Goal: Transaction & Acquisition: Subscribe to service/newsletter

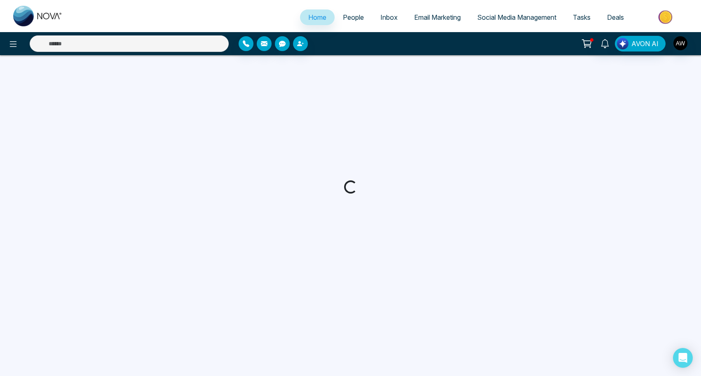
select select "*"
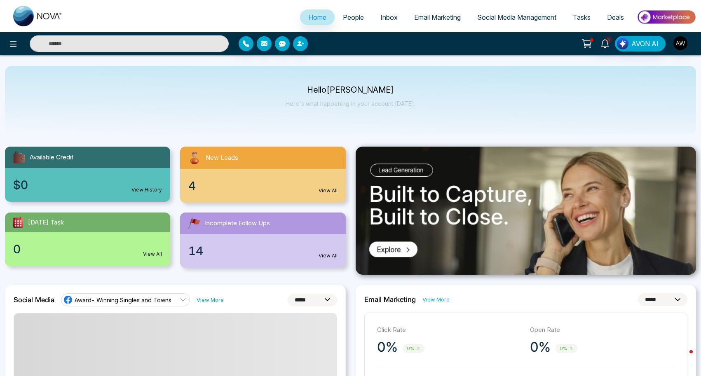
click at [498, 16] on span "Social Media Management" at bounding box center [516, 17] width 79 height 8
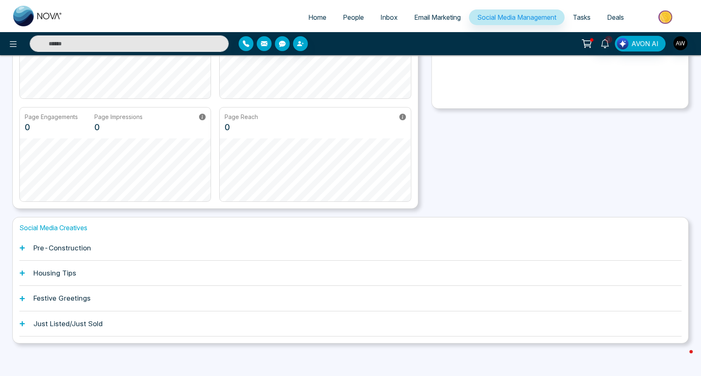
scroll to position [127, 0]
click at [38, 331] on div "Just Listed/Just Sold" at bounding box center [350, 324] width 662 height 25
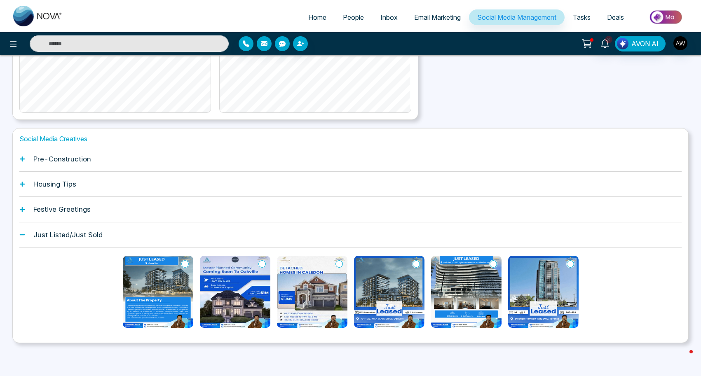
scroll to position [251, 0]
click at [143, 280] on img at bounding box center [158, 292] width 70 height 72
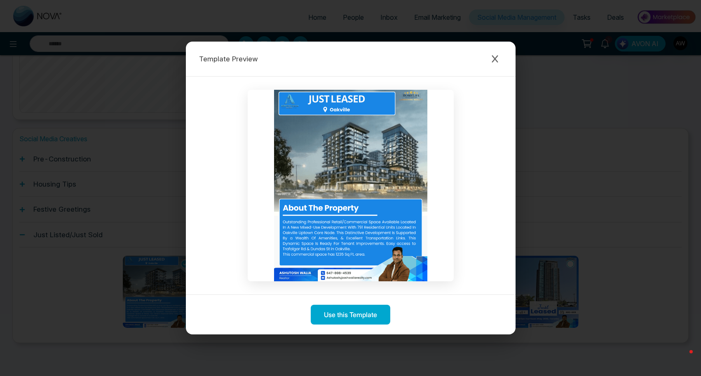
click at [495, 24] on div "Template Preview Use this Template" at bounding box center [350, 188] width 701 height 376
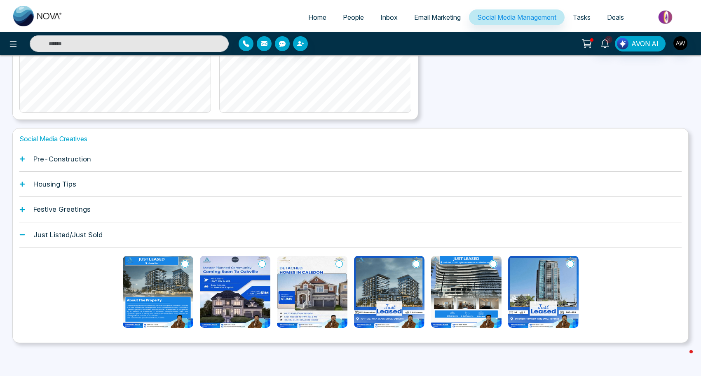
click at [384, 258] on img at bounding box center [389, 292] width 70 height 72
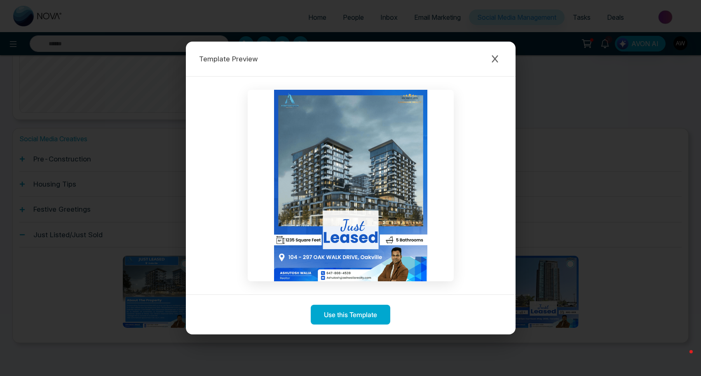
click at [495, 21] on div "Template Preview Use this Template" at bounding box center [350, 188] width 701 height 376
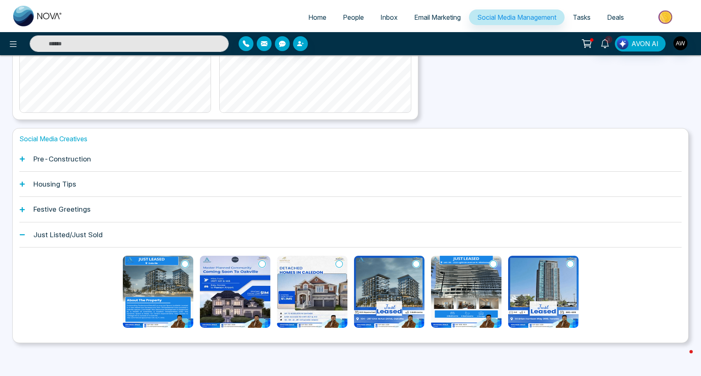
click at [36, 155] on h1 "Pre-Construction" at bounding box center [62, 159] width 58 height 8
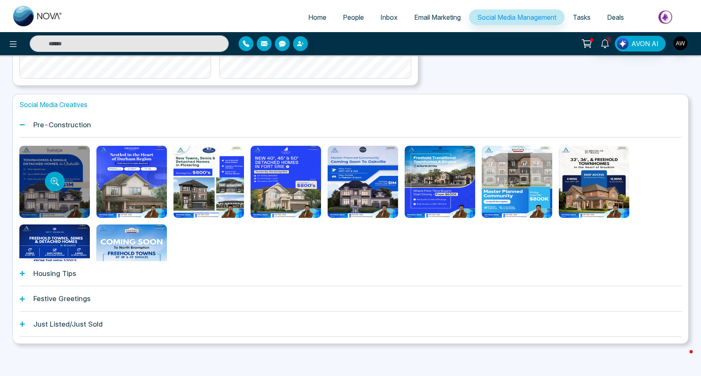
click at [66, 165] on div at bounding box center [54, 182] width 70 height 72
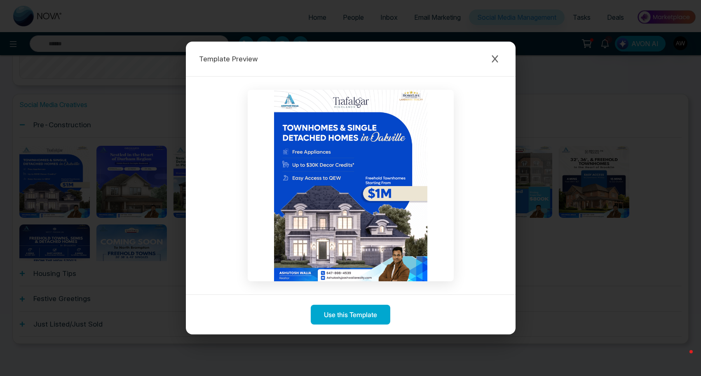
click at [340, 281] on img at bounding box center [351, 186] width 206 height 192
click at [492, 24] on div "Template Preview Use this Template" at bounding box center [350, 188] width 701 height 376
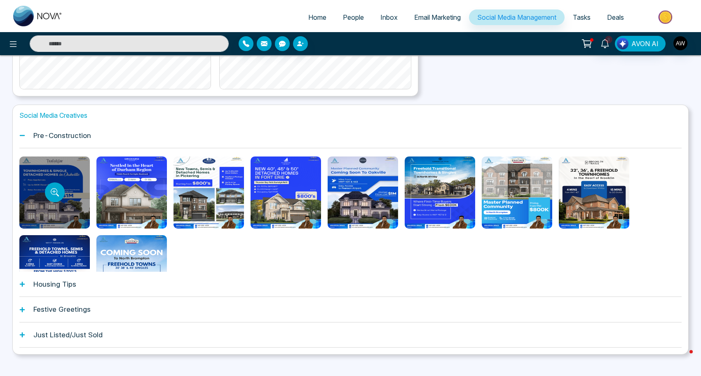
scroll to position [240, 0]
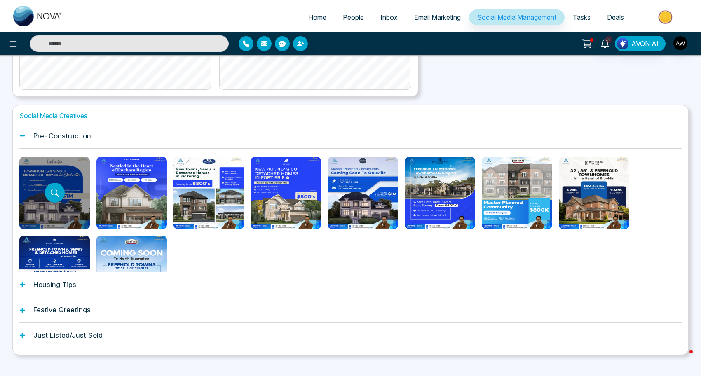
click at [77, 170] on div at bounding box center [54, 193] width 70 height 72
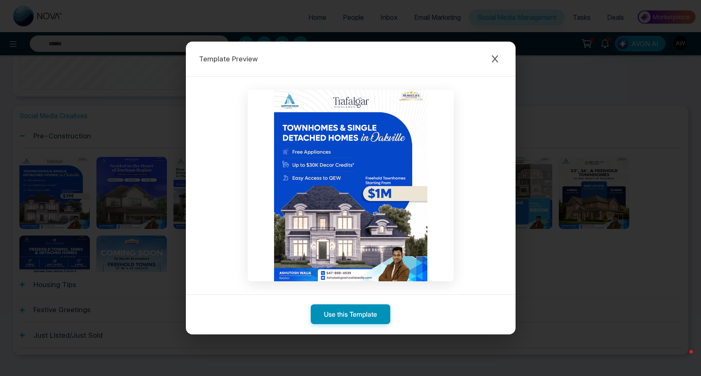
click at [340, 317] on button "Use this Template" at bounding box center [351, 315] width 80 height 20
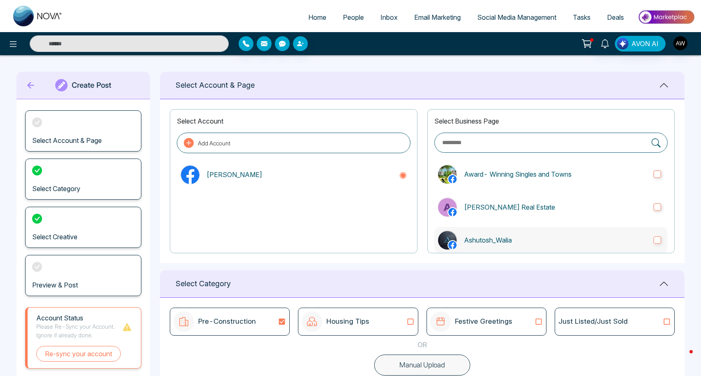
click at [471, 244] on p "Ashutosh_Walia" at bounding box center [555, 240] width 183 height 10
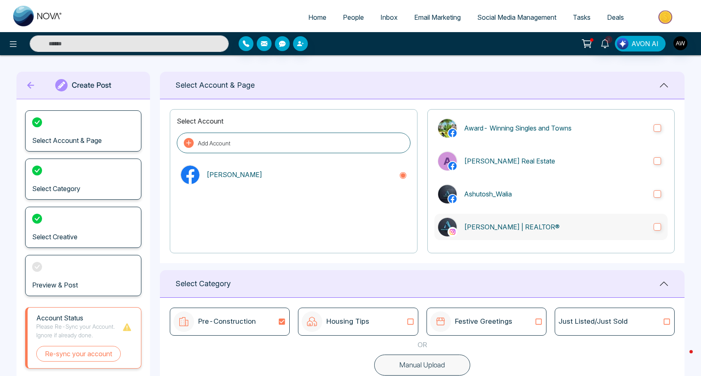
scroll to position [46, 0]
click at [474, 218] on label "[PERSON_NAME] | REALTOR®" at bounding box center [550, 227] width 233 height 26
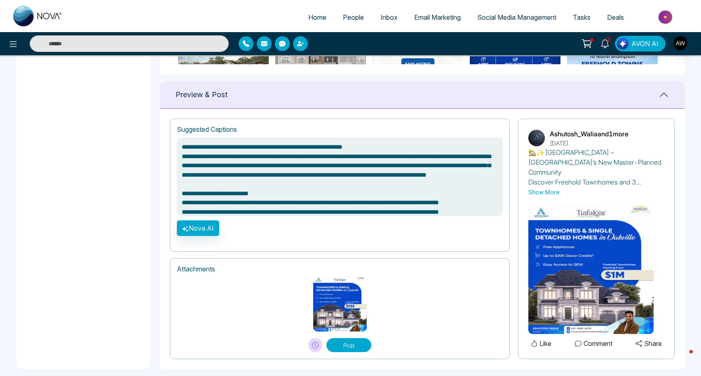
scroll to position [511, 0]
click at [352, 339] on button "Post" at bounding box center [348, 346] width 45 height 14
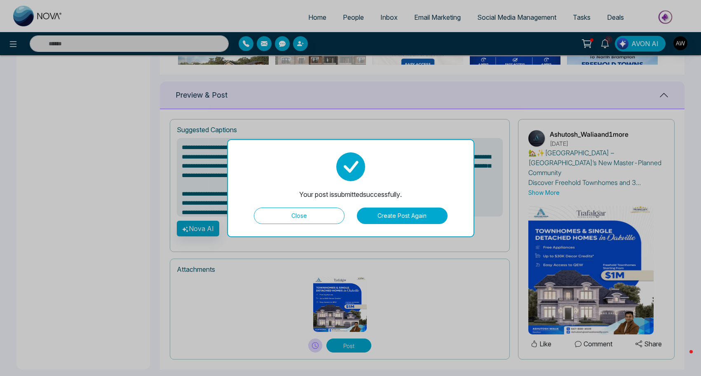
type textarea "**********"
click at [285, 216] on button "Close" at bounding box center [299, 216] width 91 height 16
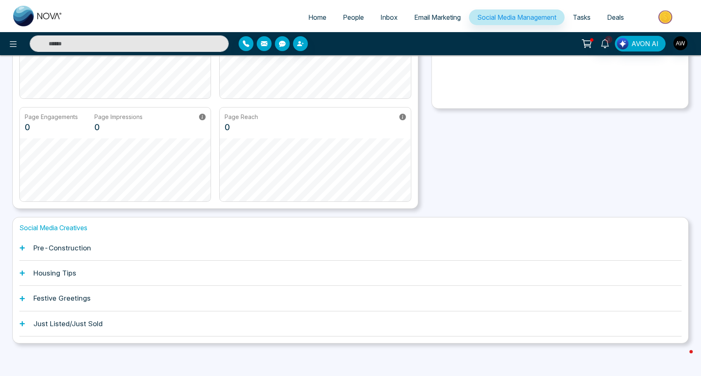
scroll to position [127, 0]
click at [71, 274] on h1 "Housing Tips" at bounding box center [54, 274] width 43 height 8
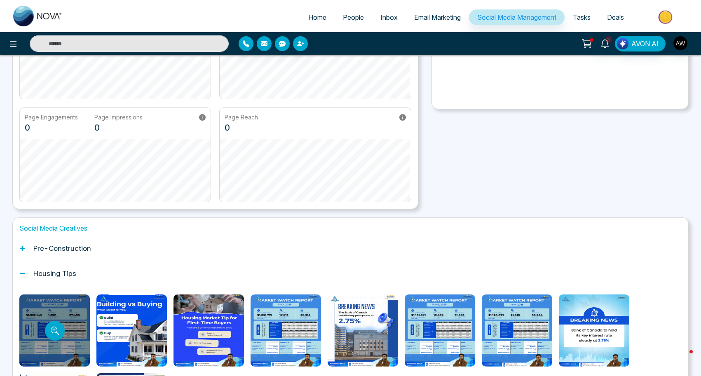
click at [73, 313] on div at bounding box center [54, 331] width 70 height 72
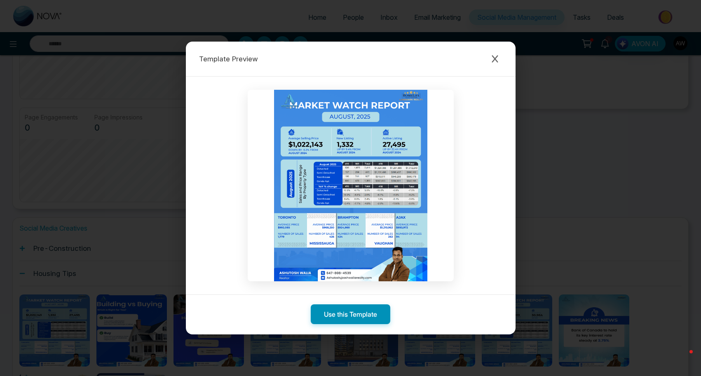
click at [343, 316] on button "Use this Template" at bounding box center [351, 315] width 80 height 20
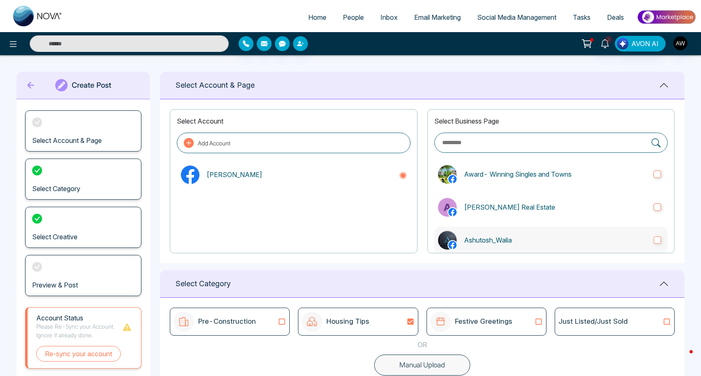
click at [471, 245] on label "Ashutosh_Walia" at bounding box center [550, 240] width 233 height 26
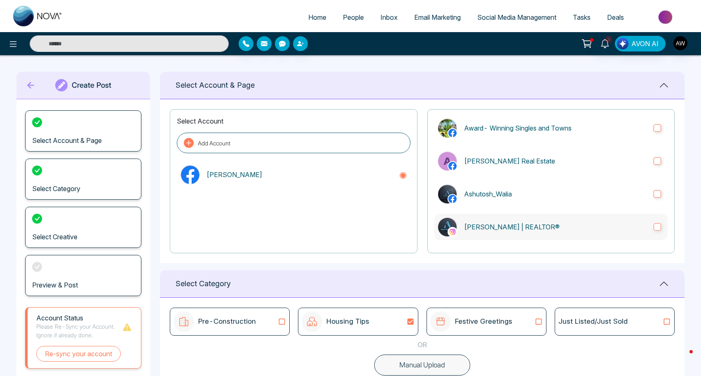
click at [475, 219] on label "[PERSON_NAME] | REALTOR®" at bounding box center [550, 227] width 233 height 26
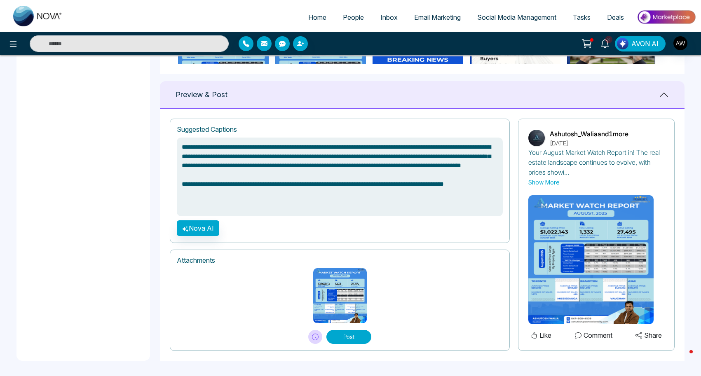
scroll to position [511, 0]
click at [314, 337] on icon at bounding box center [315, 337] width 7 height 7
type textarea "**********"
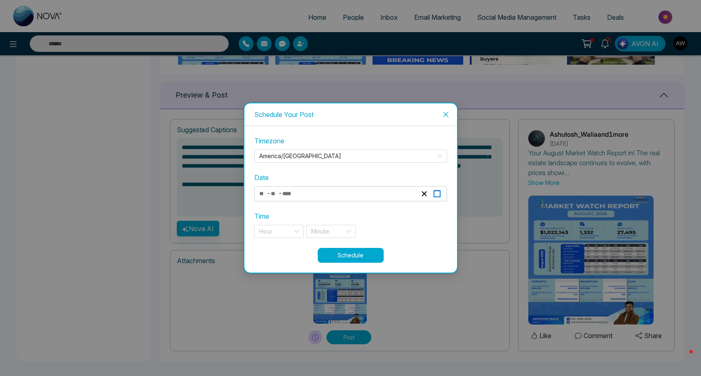
click at [436, 195] on icon "button" at bounding box center [437, 194] width 8 height 8
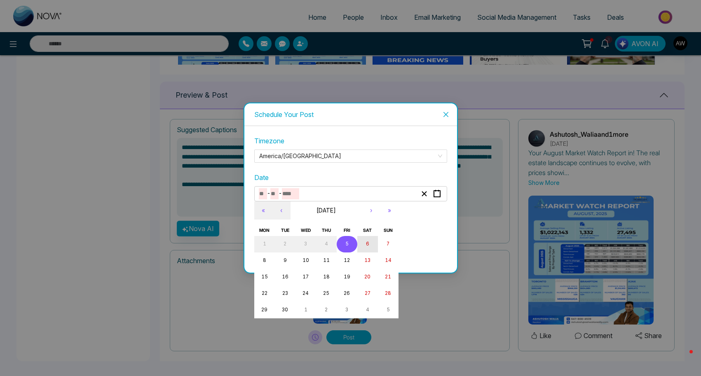
click at [368, 249] on button "6" at bounding box center [367, 244] width 21 height 16
type input "*"
type input "****"
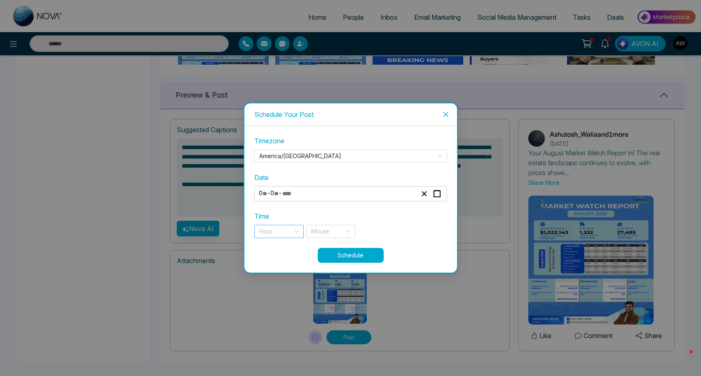
click at [295, 231] on div "Hour" at bounding box center [278, 231] width 49 height 13
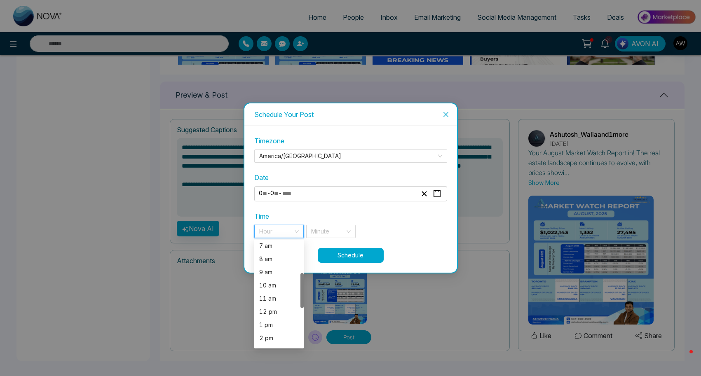
scroll to position [93, 0]
click at [267, 263] on div "8 am" at bounding box center [279, 260] width 40 height 9
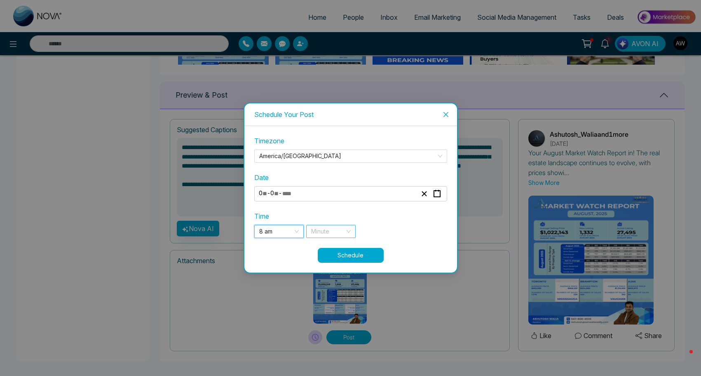
click at [344, 231] on input "search" at bounding box center [328, 231] width 34 height 12
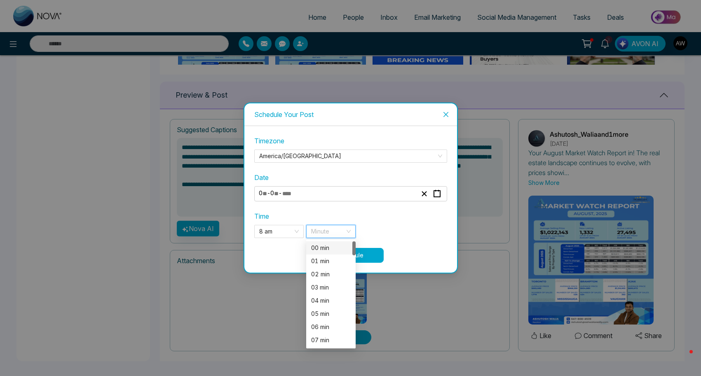
click at [338, 247] on div "00 min" at bounding box center [331, 248] width 40 height 9
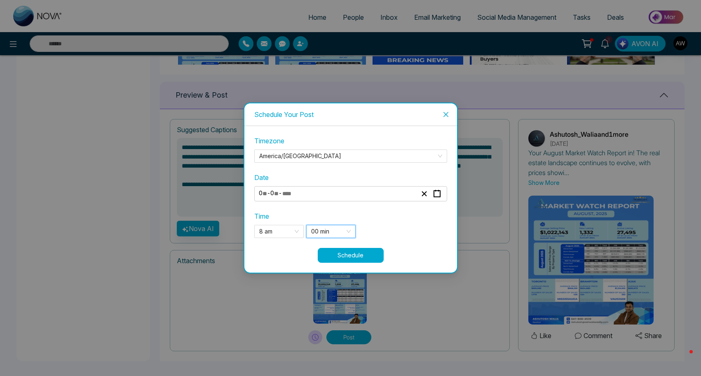
click at [361, 254] on button "Schedule" at bounding box center [351, 255] width 66 height 15
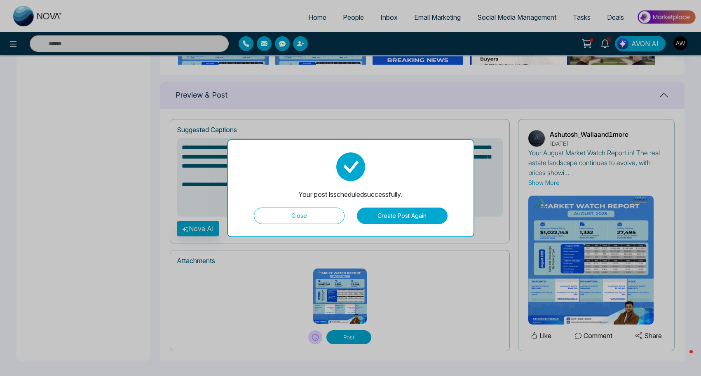
click at [299, 218] on button "Close" at bounding box center [299, 216] width 91 height 16
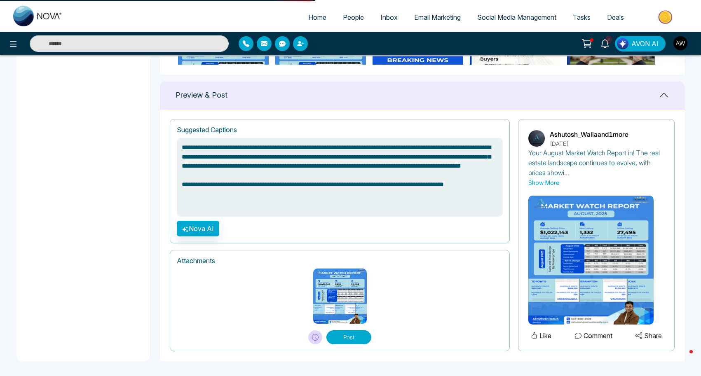
type textarea "**********"
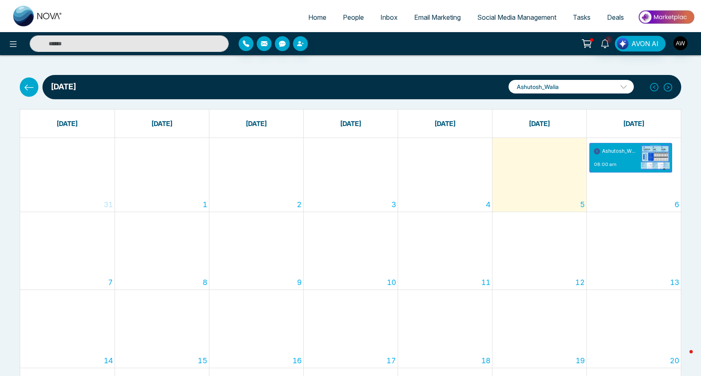
click at [485, 20] on span "Social Media Management" at bounding box center [516, 17] width 79 height 8
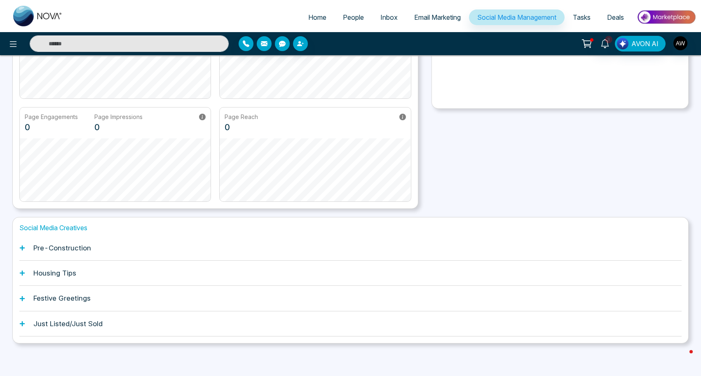
scroll to position [127, 0]
click at [58, 298] on h1 "Festive Greetings" at bounding box center [61, 299] width 57 height 8
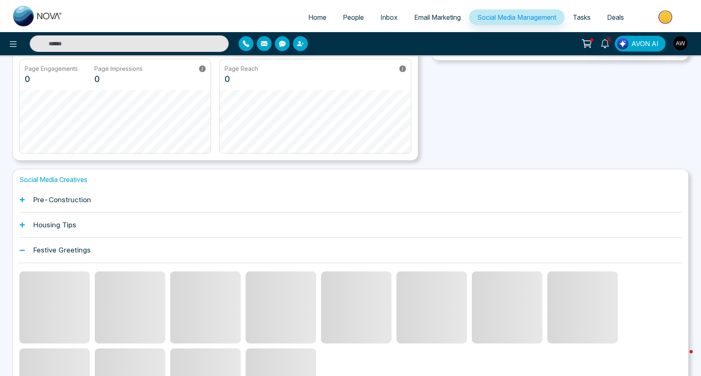
scroll to position [178, 0]
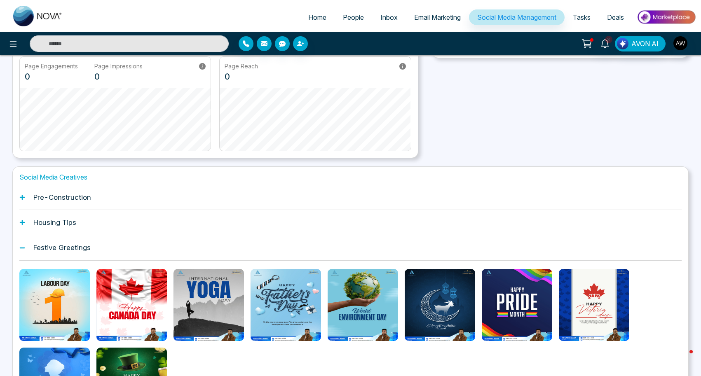
click at [30, 219] on div "Housing Tips" at bounding box center [350, 222] width 662 height 25
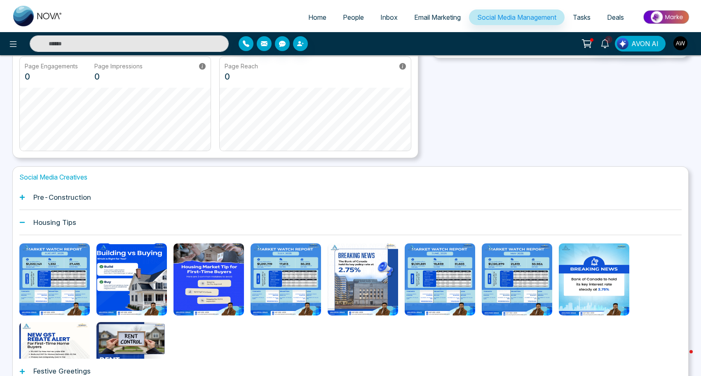
click at [42, 192] on div "Pre-Construction" at bounding box center [350, 197] width 662 height 25
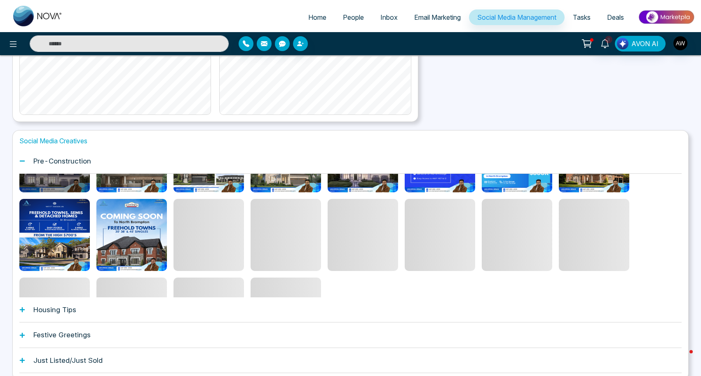
scroll to position [64, 0]
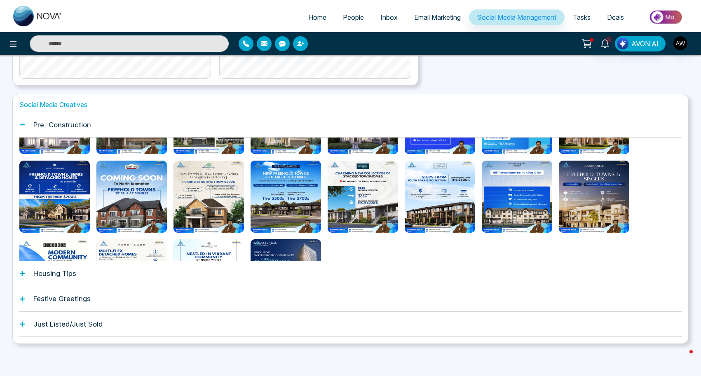
click at [28, 328] on div "Just Listed/Just Sold" at bounding box center [350, 324] width 662 height 25
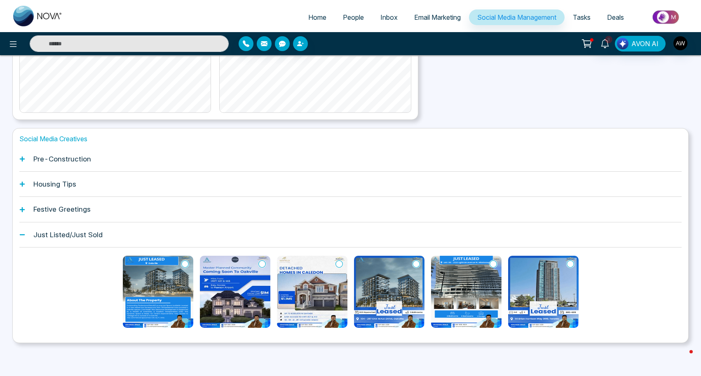
scroll to position [216, 0]
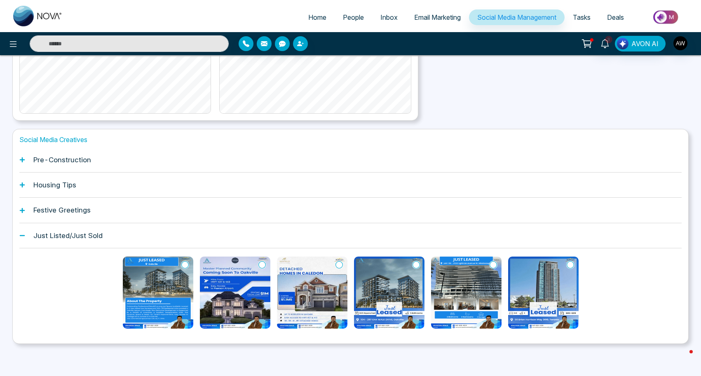
click at [446, 19] on span "Email Marketing" at bounding box center [437, 17] width 47 height 8
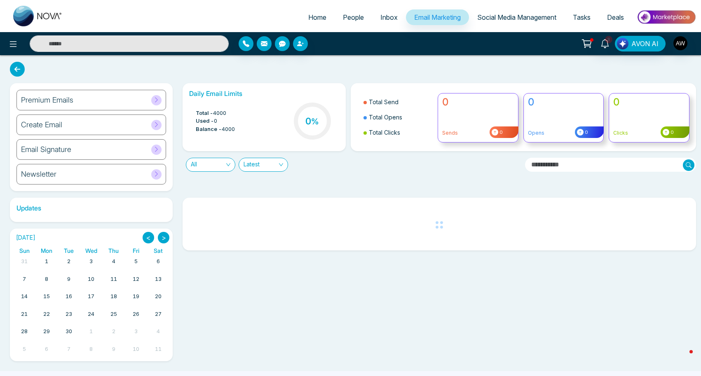
click at [115, 108] on div "Premium Emails" at bounding box center [91, 100] width 150 height 21
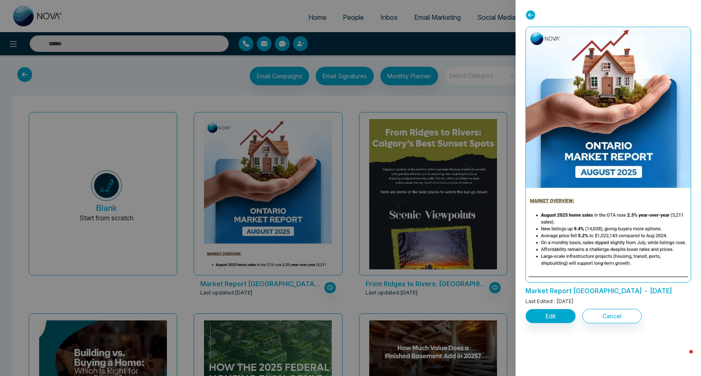
click at [551, 318] on button "Edit" at bounding box center [550, 316] width 50 height 14
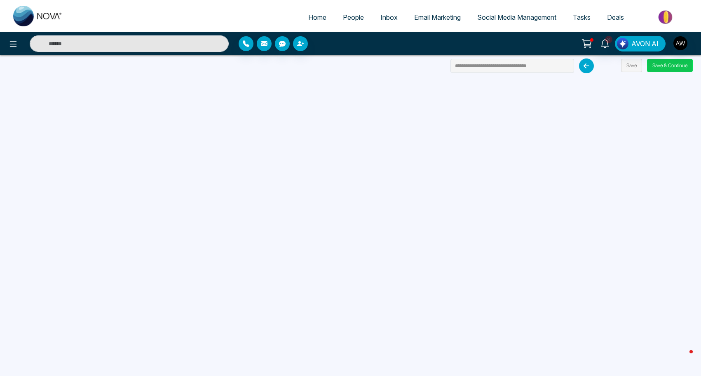
click at [668, 68] on button "Save & Continue" at bounding box center [670, 65] width 46 height 13
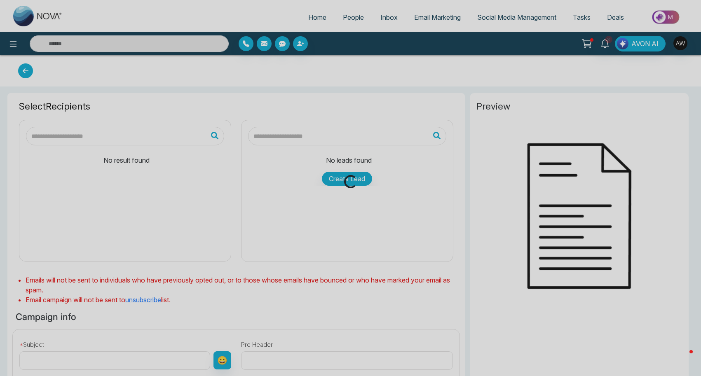
type input "**********"
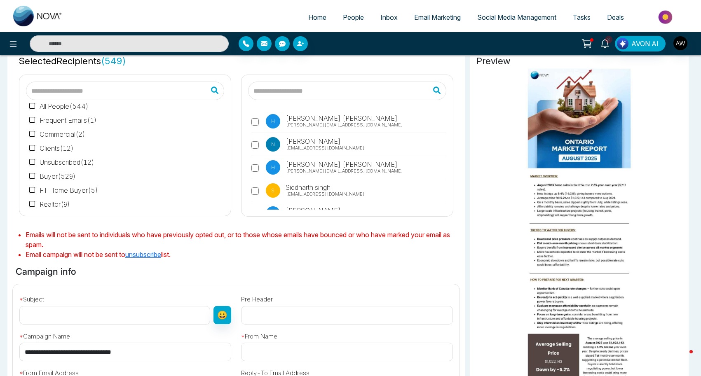
scroll to position [6, 0]
click at [98, 313] on input "text" at bounding box center [114, 315] width 191 height 19
type input "**********"
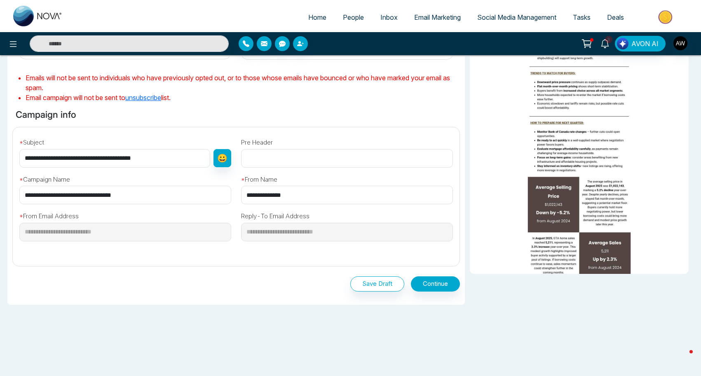
scroll to position [205, 0]
type input "**********"
click at [427, 288] on button "Continue" at bounding box center [435, 284] width 49 height 15
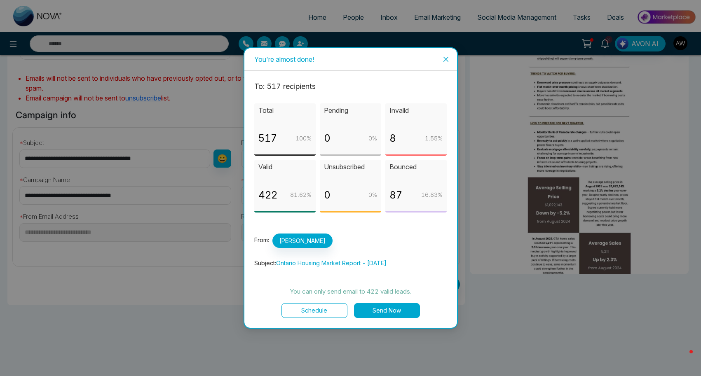
click at [378, 309] on button "Send Now" at bounding box center [387, 310] width 66 height 15
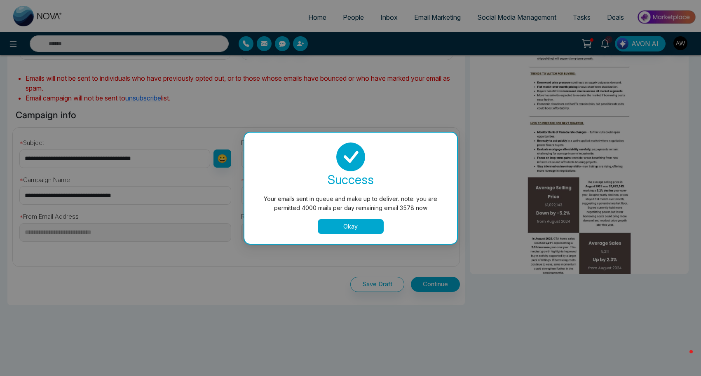
click at [353, 227] on button "Okay" at bounding box center [351, 226] width 66 height 15
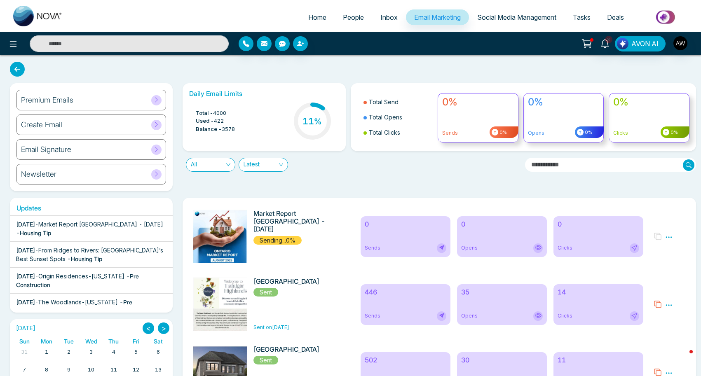
click at [135, 101] on div "Premium Emails" at bounding box center [91, 100] width 150 height 21
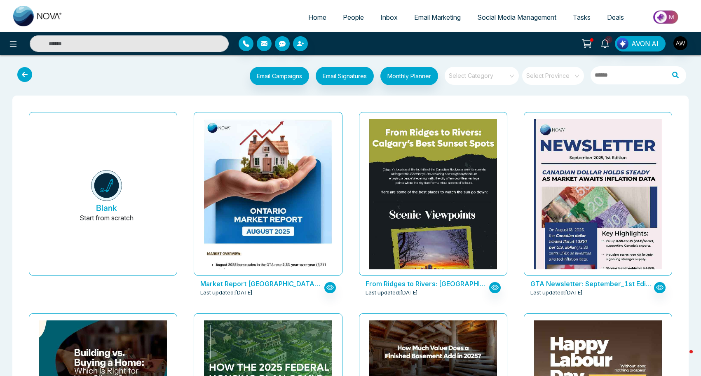
click at [506, 81] on span at bounding box center [478, 76] width 59 height 18
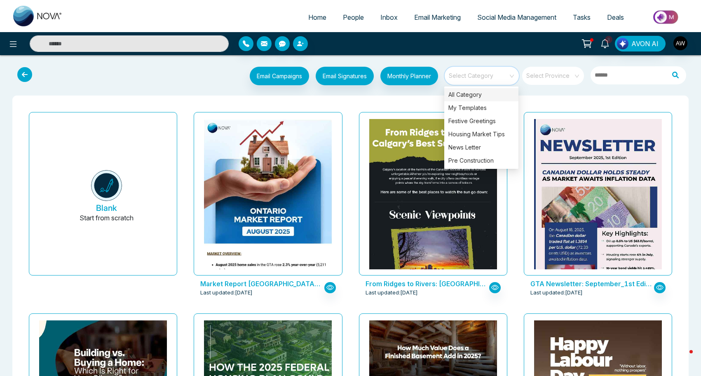
click at [552, 80] on span at bounding box center [550, 76] width 47 height 18
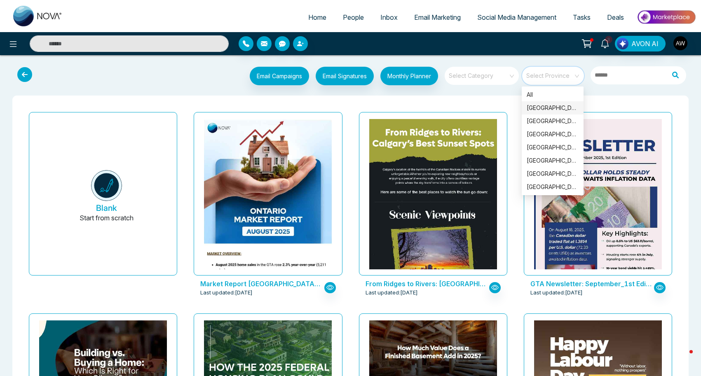
click at [549, 111] on div "[GEOGRAPHIC_DATA]" at bounding box center [553, 107] width 52 height 9
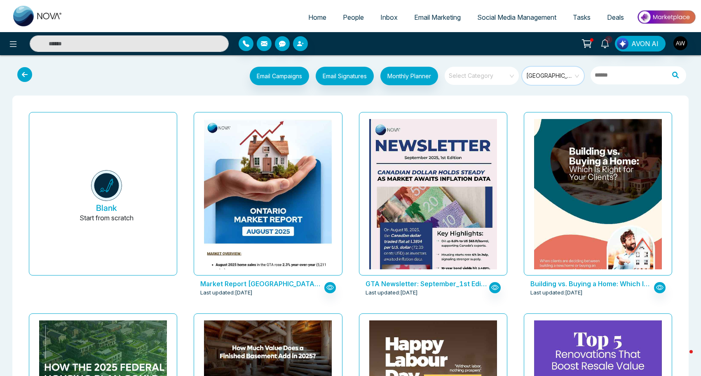
click at [494, 78] on input "search" at bounding box center [478, 73] width 59 height 12
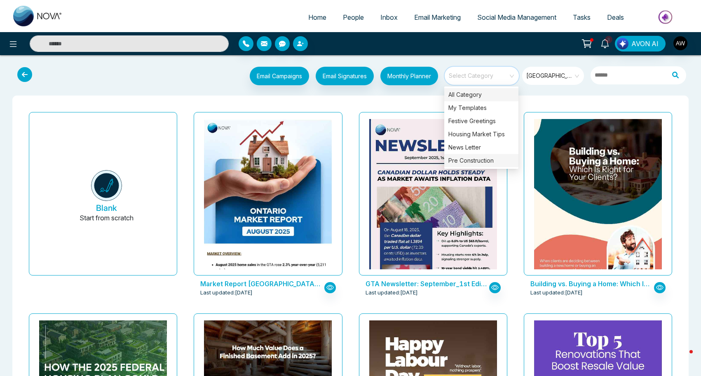
click at [488, 159] on div "Pre Construction" at bounding box center [481, 160] width 74 height 13
